Goal: Information Seeking & Learning: Learn about a topic

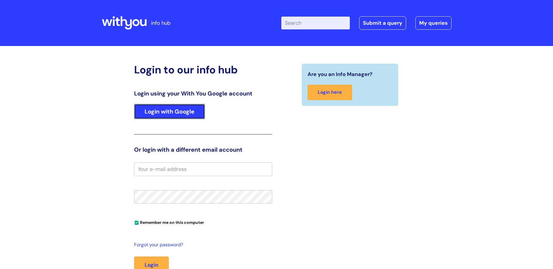
click at [181, 113] on link "Login with Google" at bounding box center [169, 111] width 71 height 15
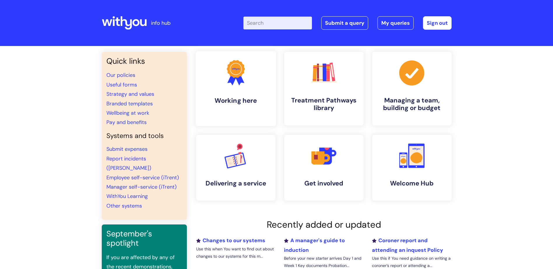
click at [232, 104] on h4 "Working here" at bounding box center [235, 101] width 71 height 8
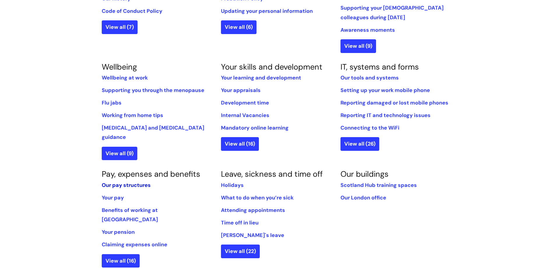
scroll to position [233, 0]
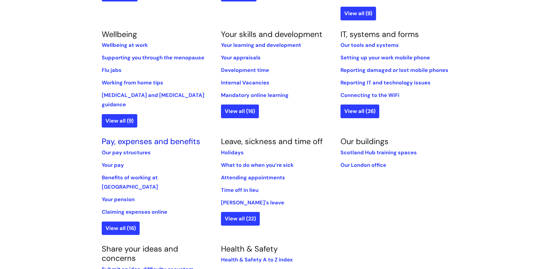
click at [135, 136] on link "Pay, expenses and benefits" at bounding box center [151, 141] width 99 height 10
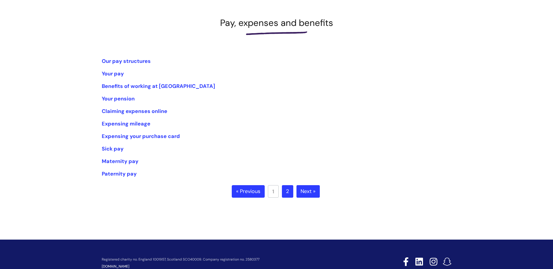
scroll to position [87, 0]
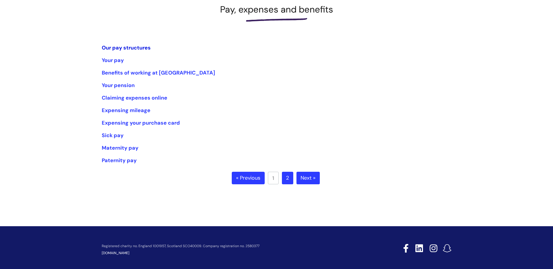
click at [136, 48] on link "Our pay structures" at bounding box center [126, 47] width 49 height 7
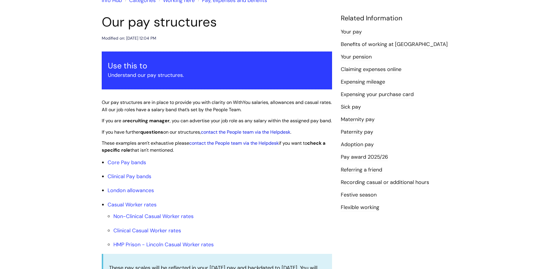
scroll to position [58, 0]
click at [370, 156] on link "Pay award 2025/26" at bounding box center [364, 158] width 47 height 8
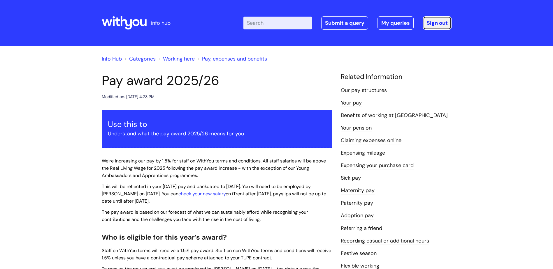
click at [439, 22] on link "Sign out" at bounding box center [437, 22] width 29 height 13
